Goal: Information Seeking & Learning: Learn about a topic

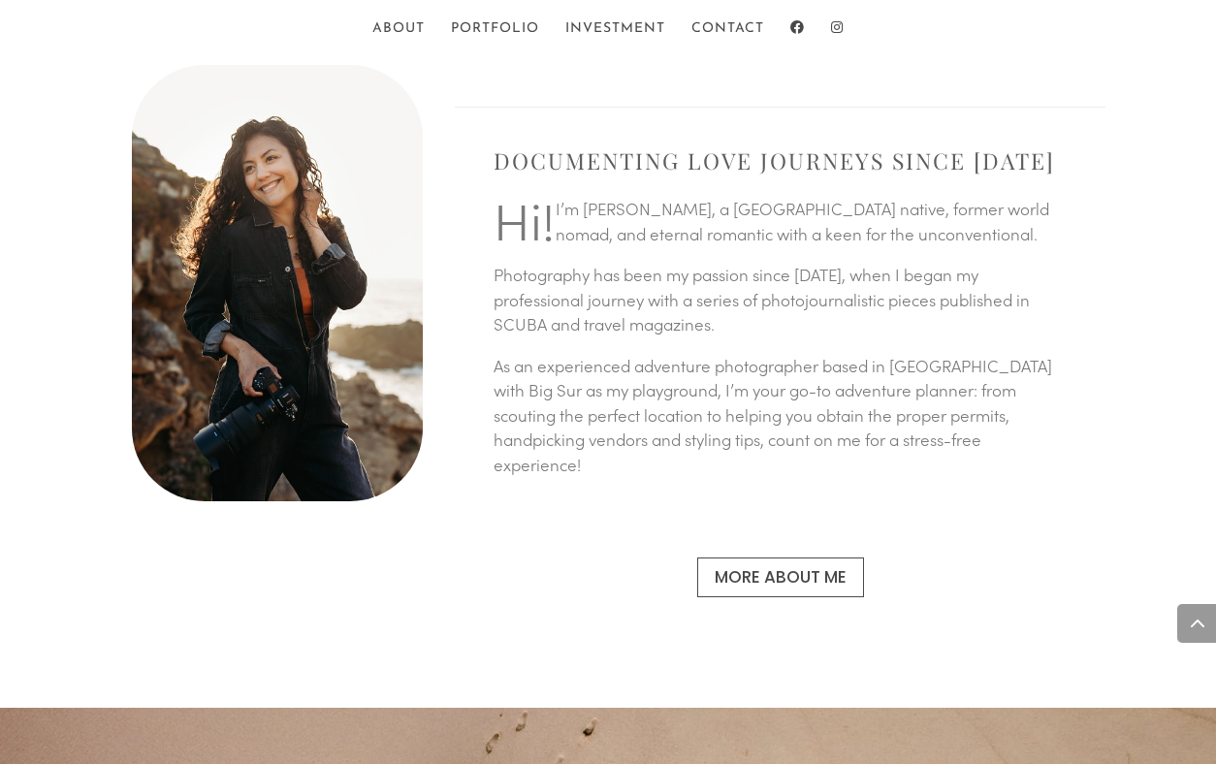
scroll to position [1238, 0]
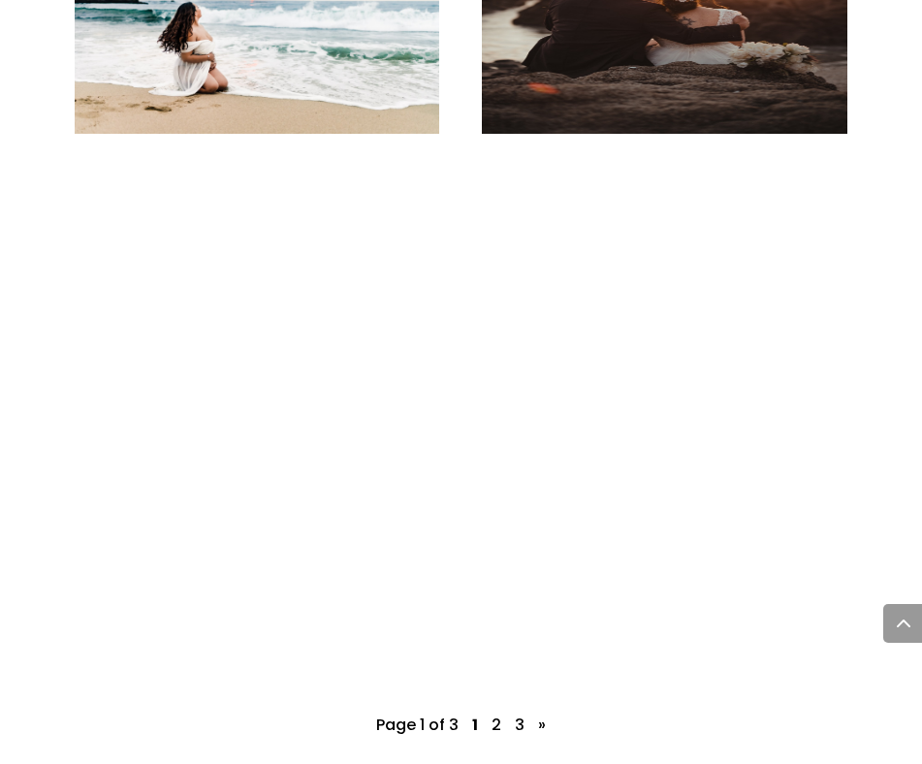
scroll to position [4703, 0]
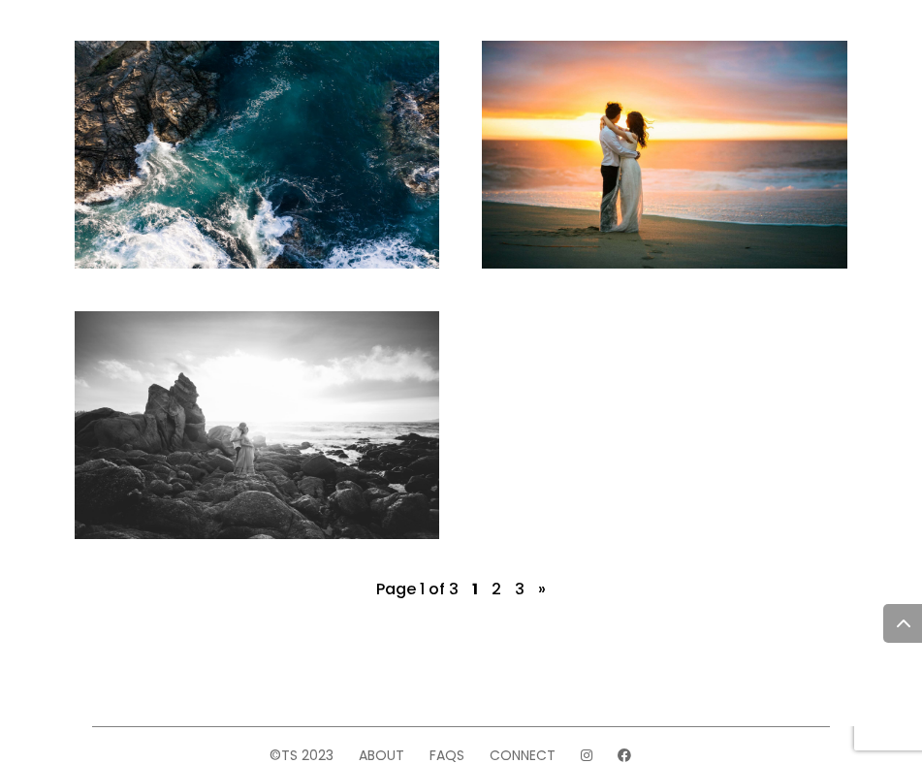
click at [265, 446] on link "read more" at bounding box center [257, 456] width 80 height 20
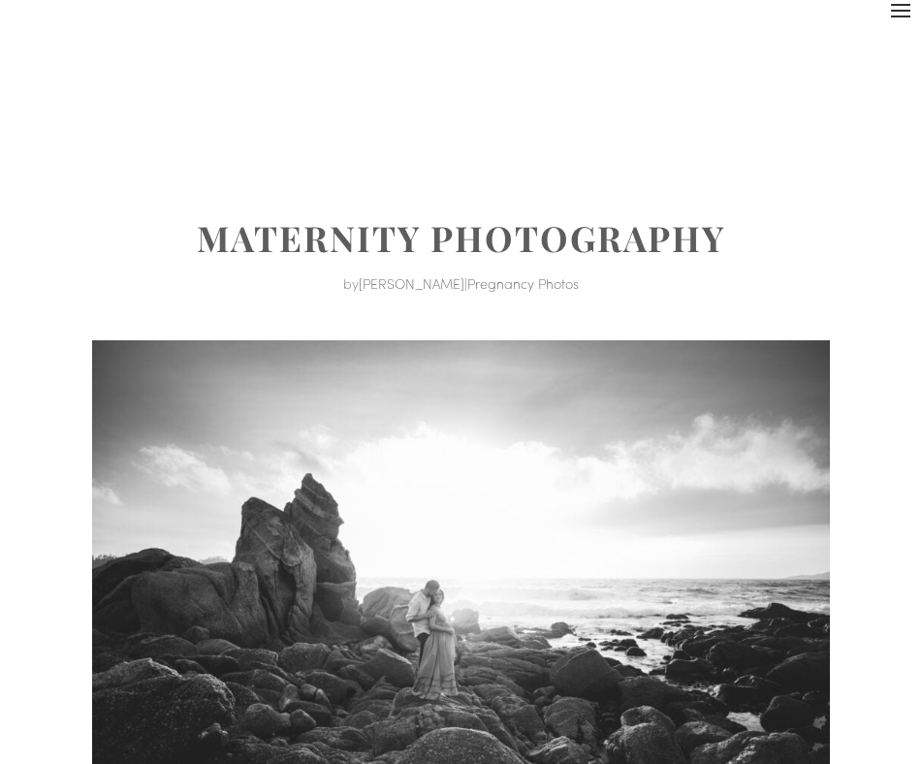
scroll to position [118, 0]
